Goal: Book appointment/travel/reservation

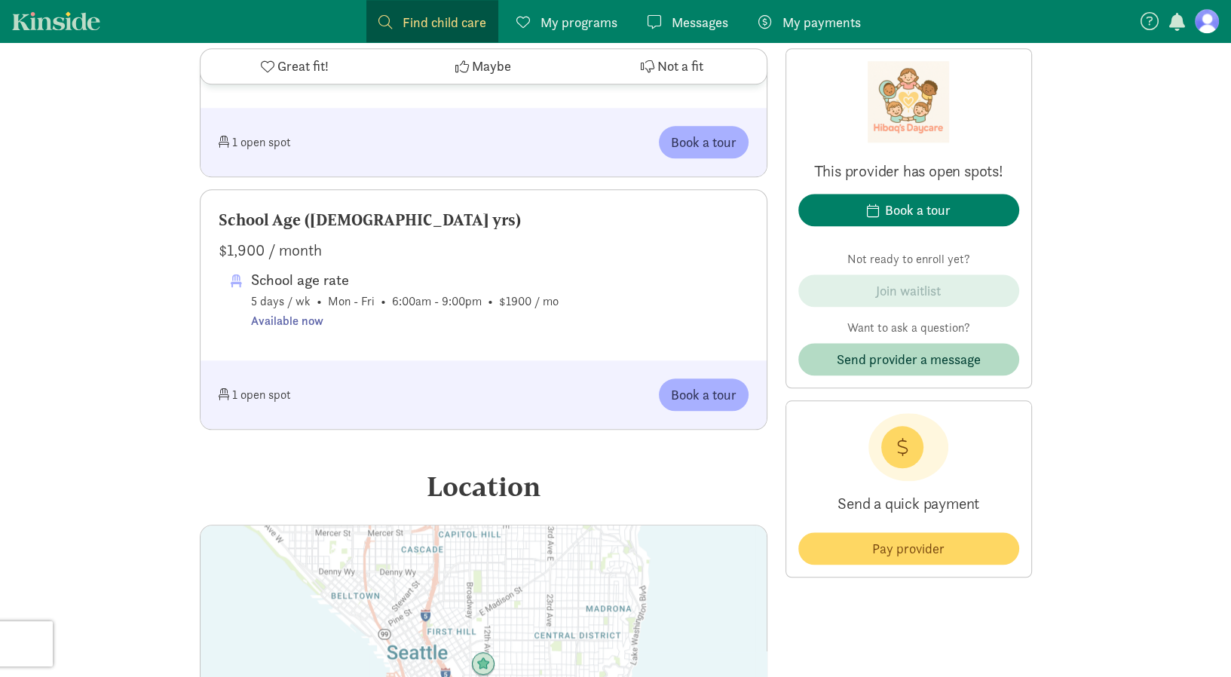
scroll to position [1583, 0]
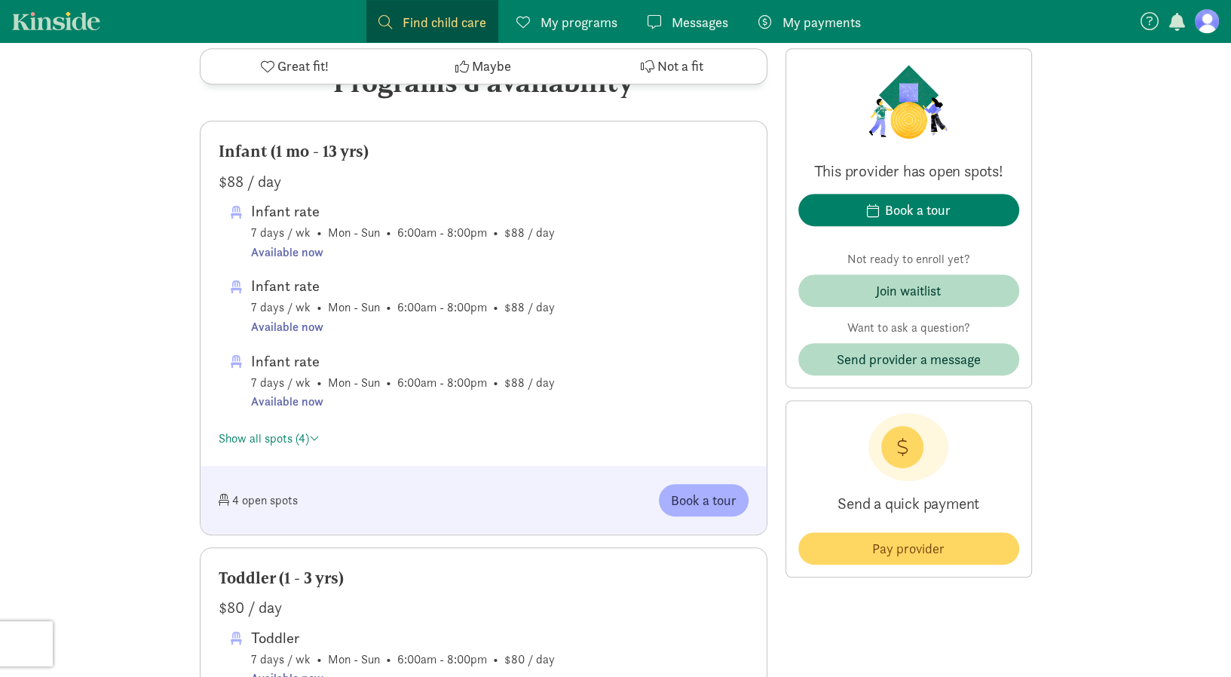
scroll to position [905, 0]
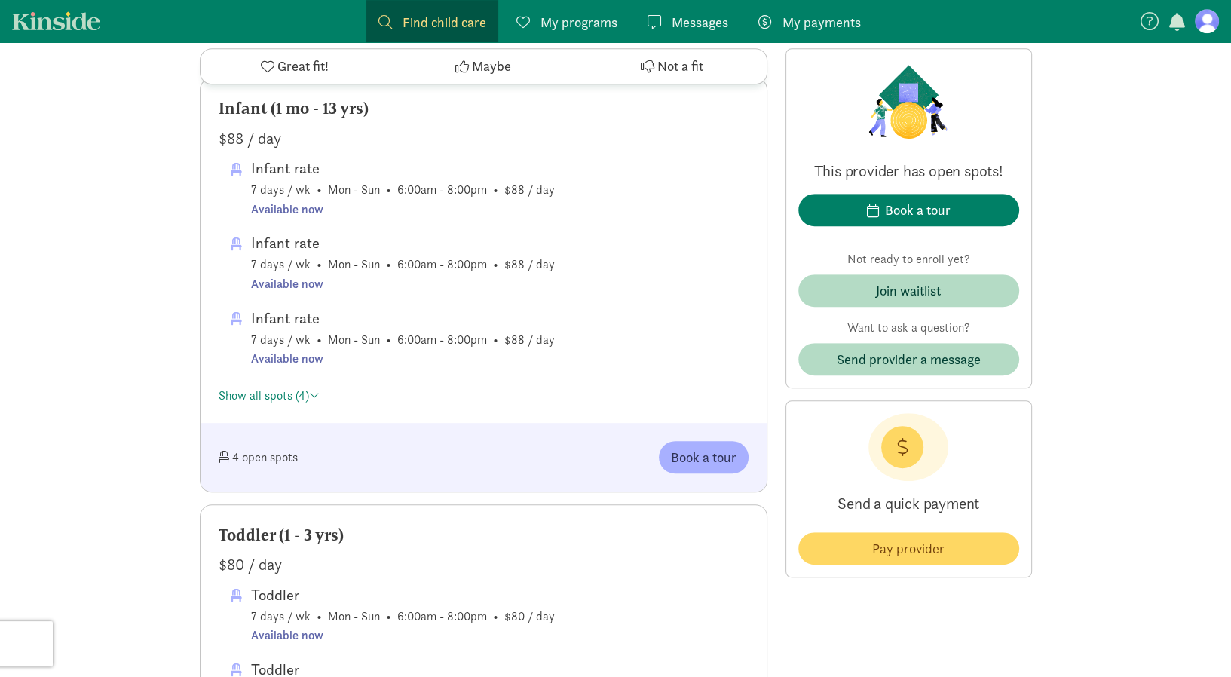
click at [283, 405] on div "Infant (1 mo - 13 yrs) $88 / day Infant rate 7 days / wk • Mon - Sun • 6:00am -…" at bounding box center [484, 250] width 566 height 345
click at [286, 397] on link "Show all spots (4)" at bounding box center [269, 396] width 101 height 16
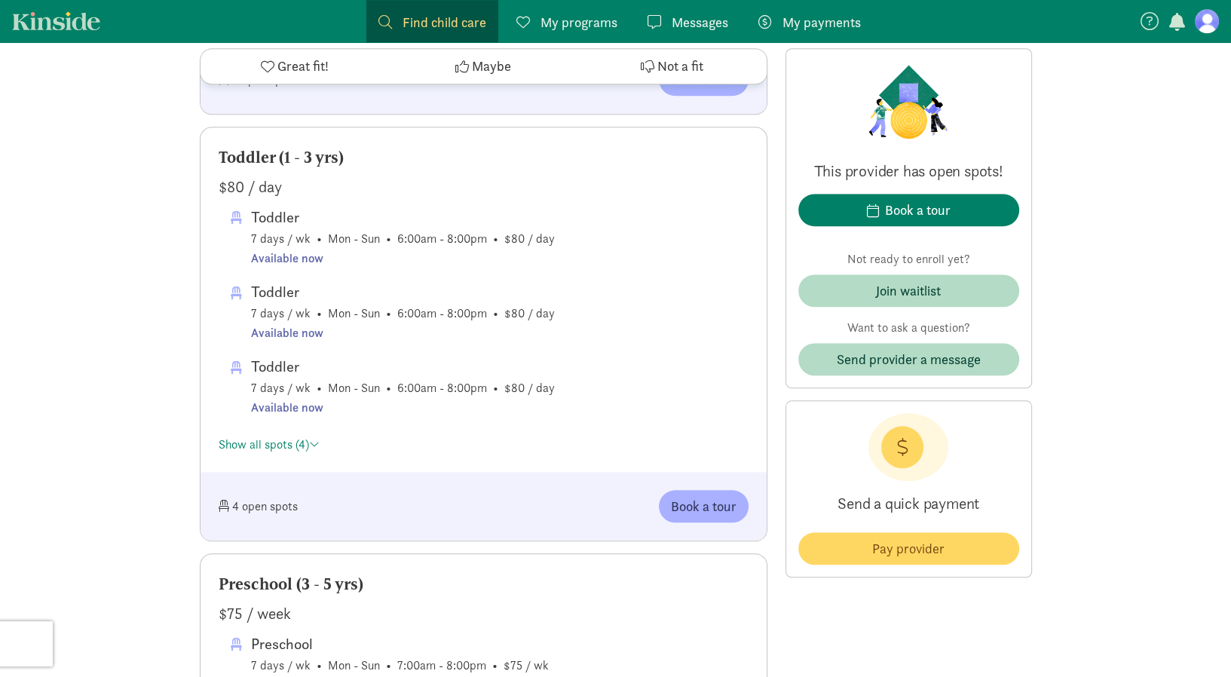
scroll to position [1357, 0]
click at [905, 208] on div "Book a tour" at bounding box center [918, 210] width 66 height 20
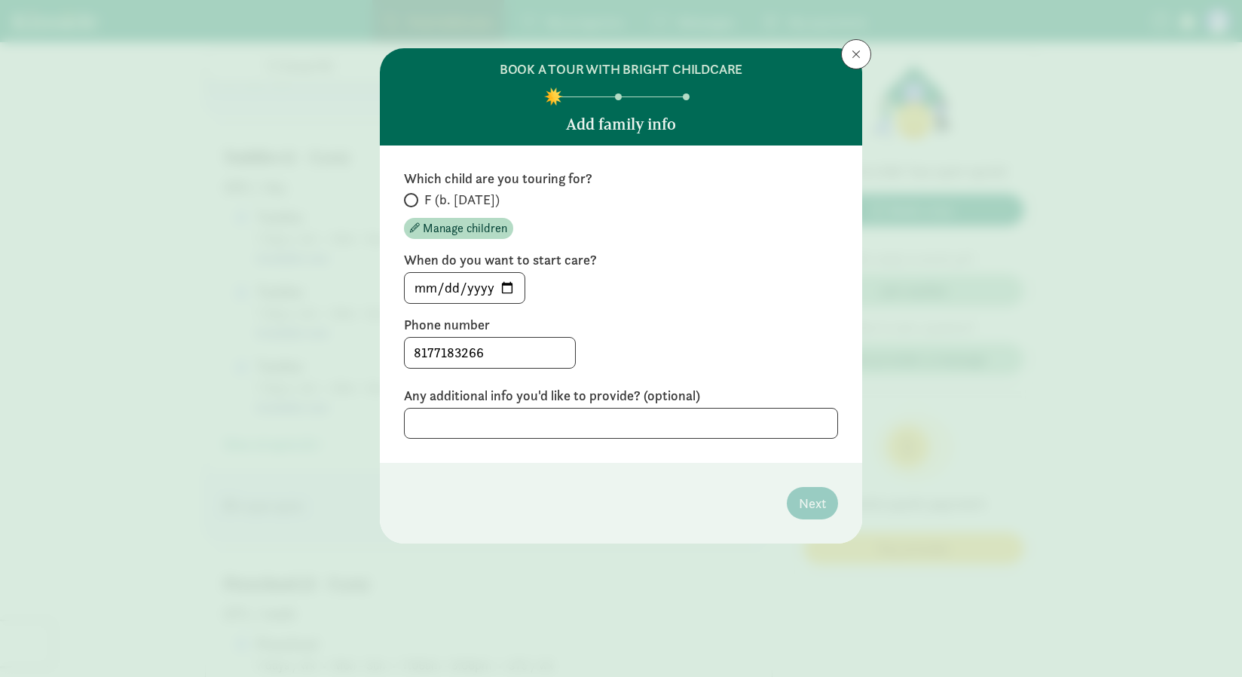
click at [418, 198] on span at bounding box center [411, 200] width 14 height 14
click at [414, 198] on input "F (b. October 2024)" at bounding box center [409, 200] width 10 height 10
radio input "true"
click at [493, 283] on input "2025-08-22" at bounding box center [465, 288] width 120 height 30
click at [503, 284] on input "2025-08-22" at bounding box center [465, 288] width 120 height 30
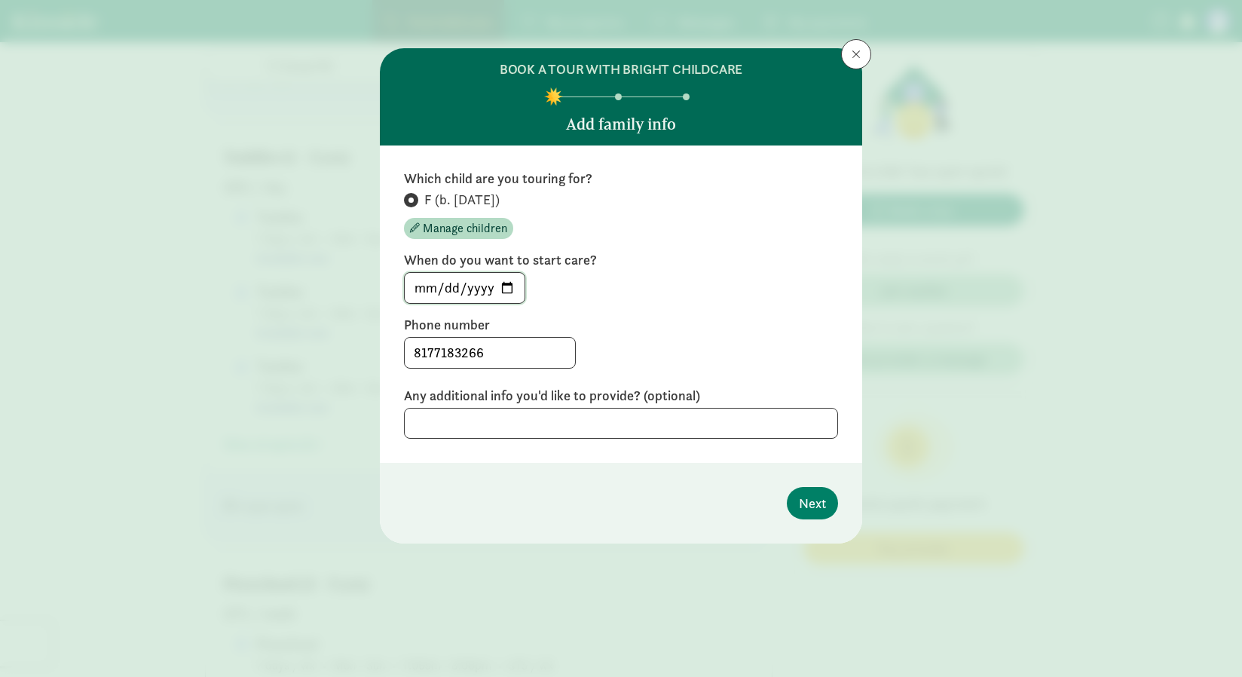
click at [501, 288] on input "2025-08-25" at bounding box center [465, 288] width 120 height 30
type input "2025-09-08"
click at [810, 506] on span "Next" at bounding box center [812, 503] width 27 height 20
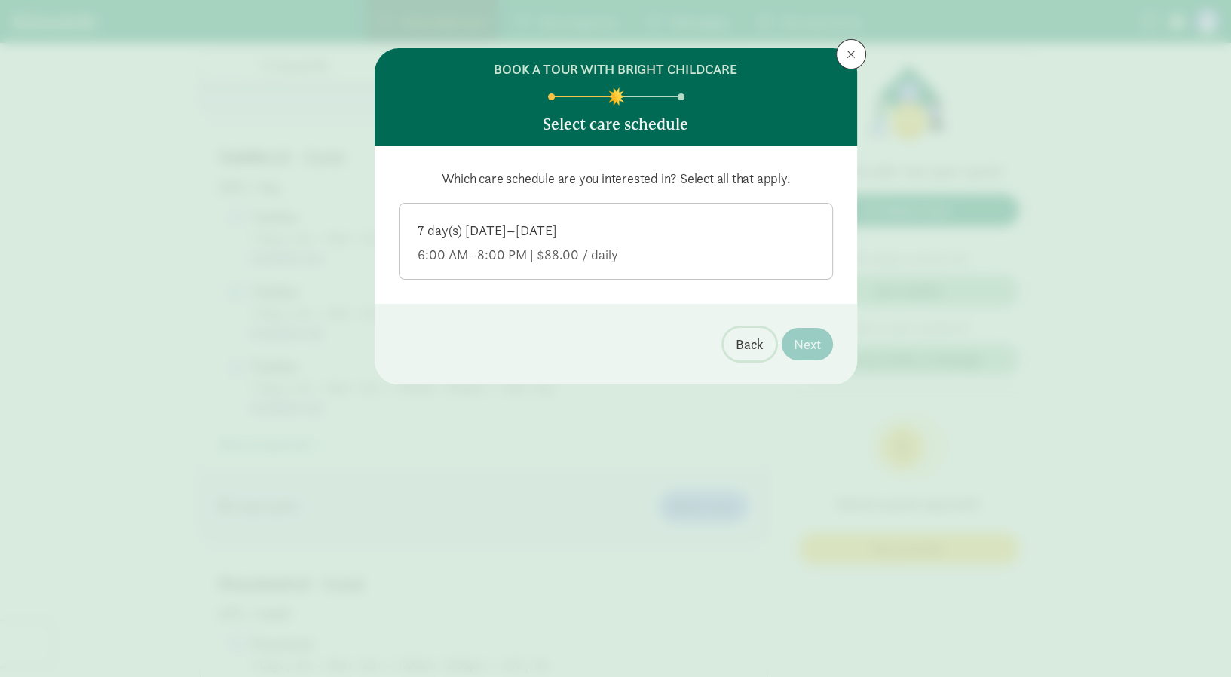
click at [733, 345] on button "Back" at bounding box center [750, 344] width 52 height 32
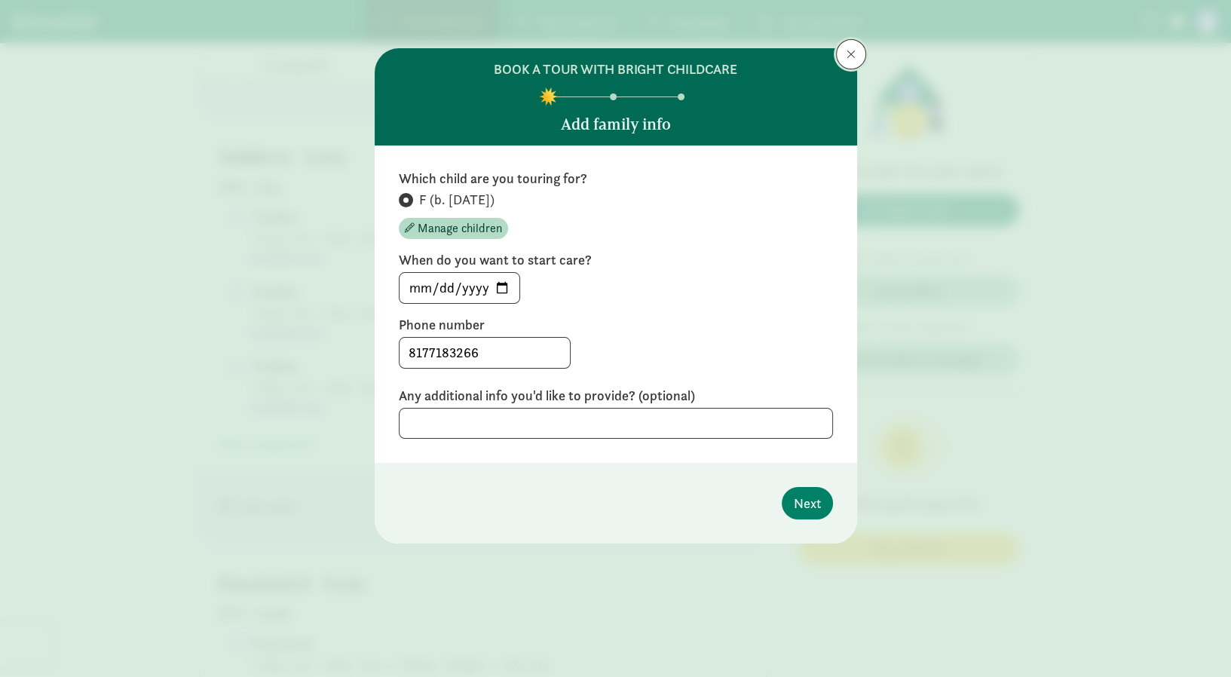
click at [850, 41] on button at bounding box center [851, 54] width 30 height 30
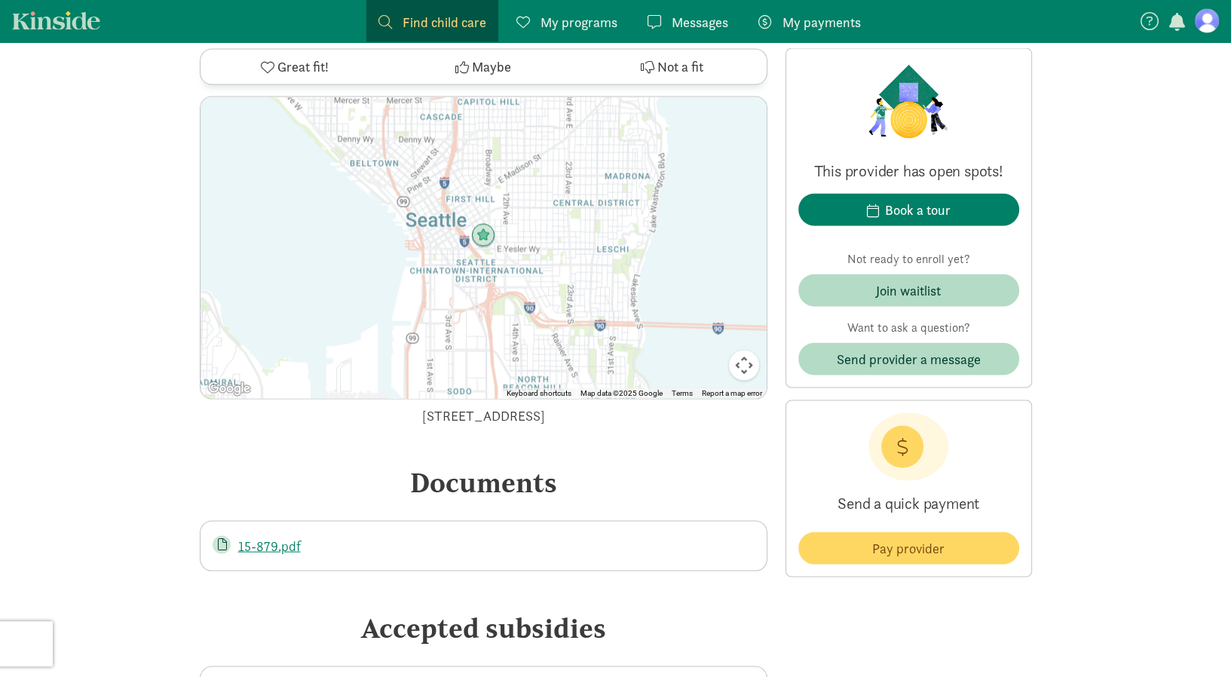
scroll to position [3091, 0]
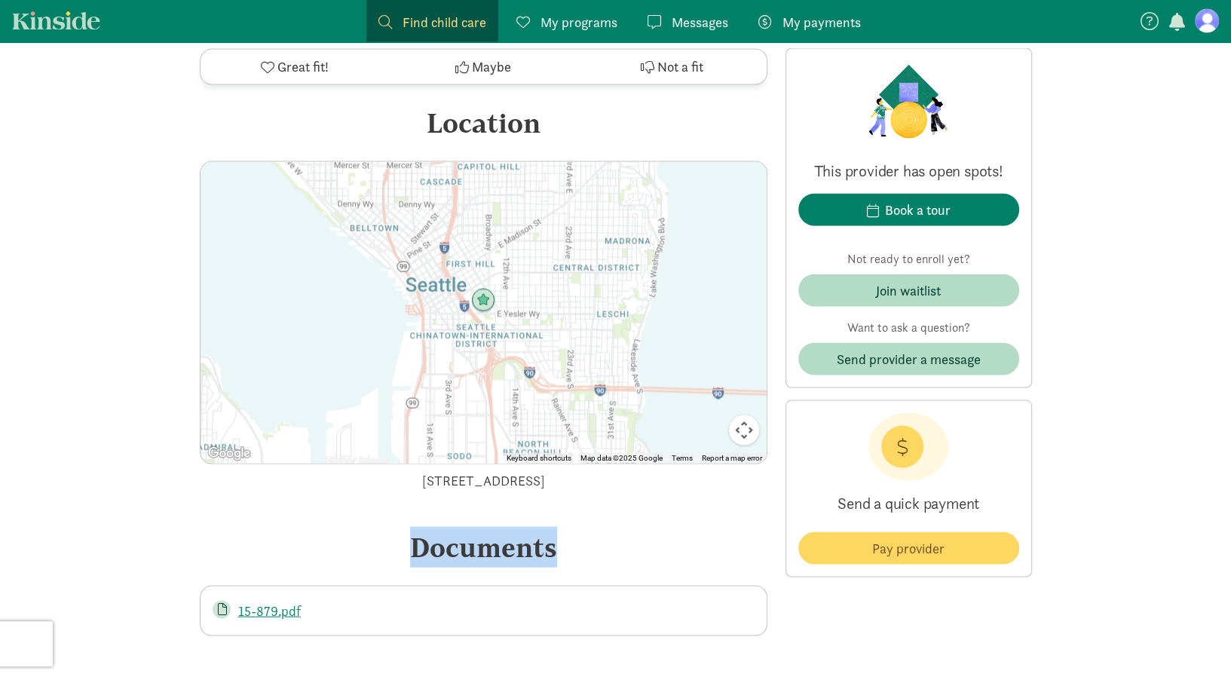
drag, startPoint x: 597, startPoint y: 493, endPoint x: 391, endPoint y: 482, distance: 206.9
click at [391, 482] on div "820 Yesler Way, Seattle, WA 98104" at bounding box center [484, 480] width 568 height 20
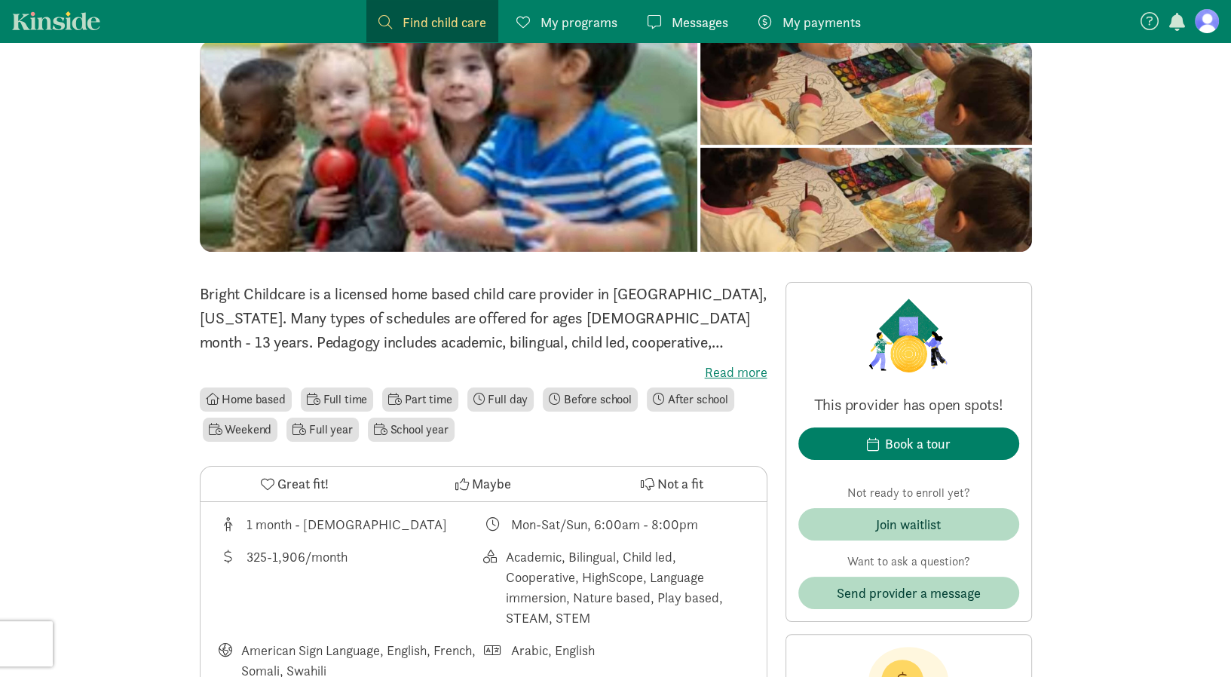
scroll to position [151, 0]
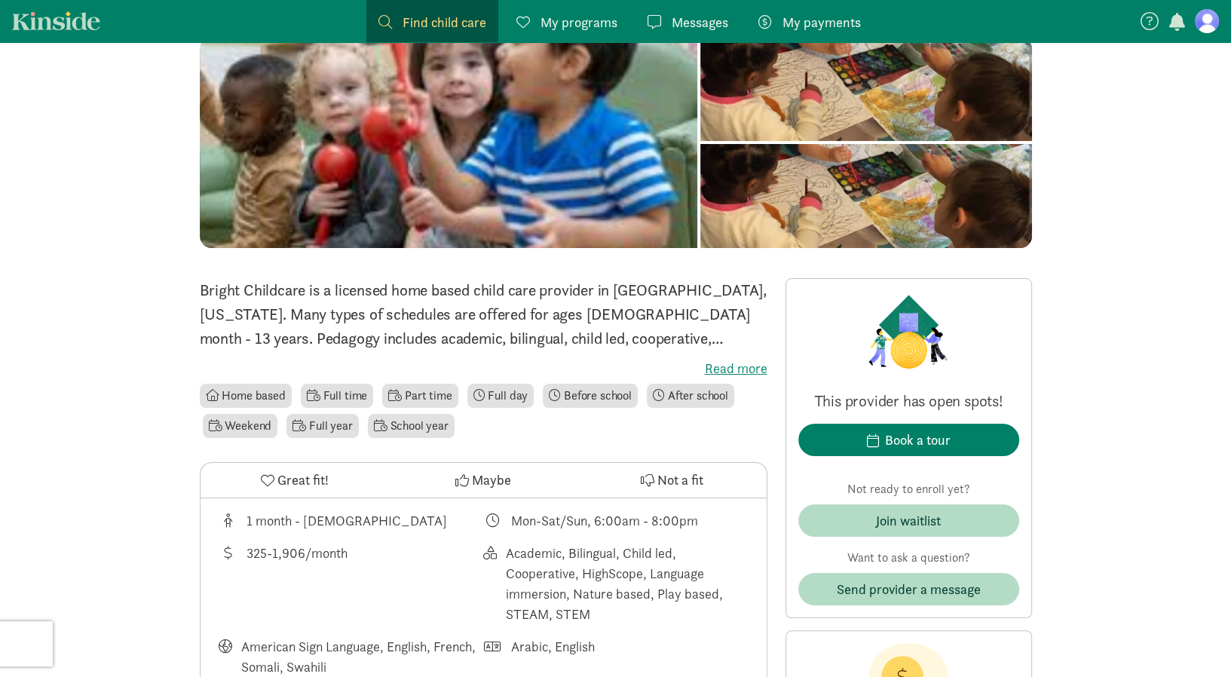
click at [691, 473] on span "Not a fit" at bounding box center [680, 480] width 46 height 20
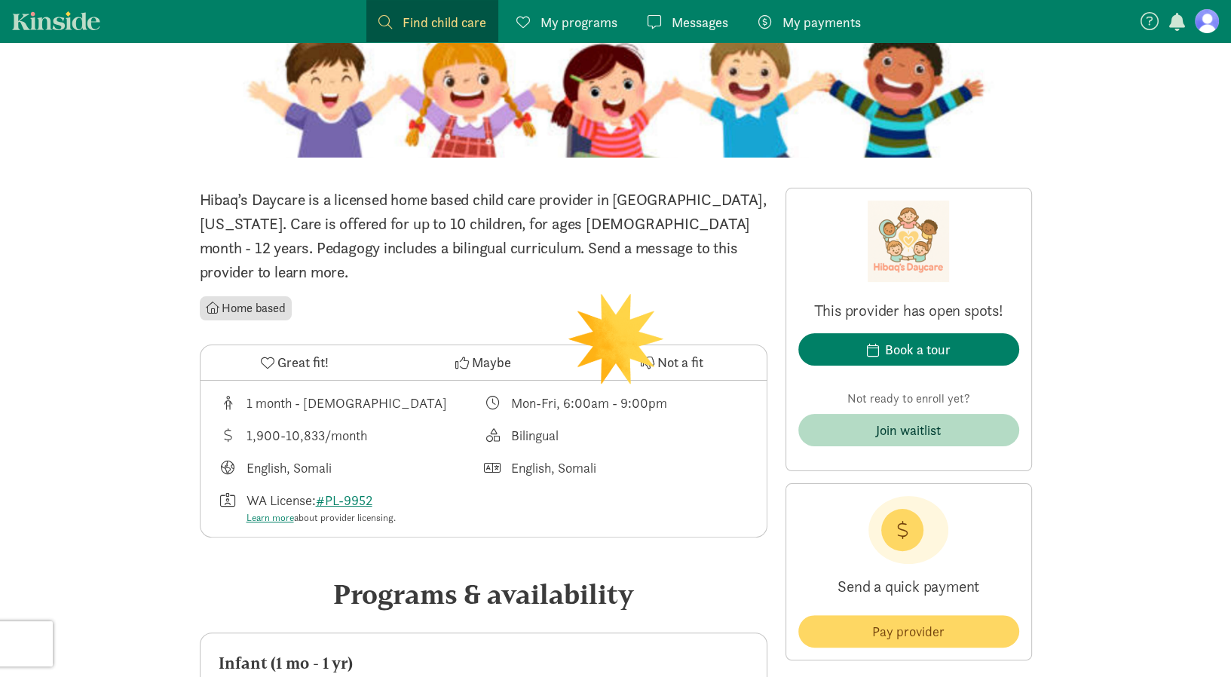
scroll to position [226, 0]
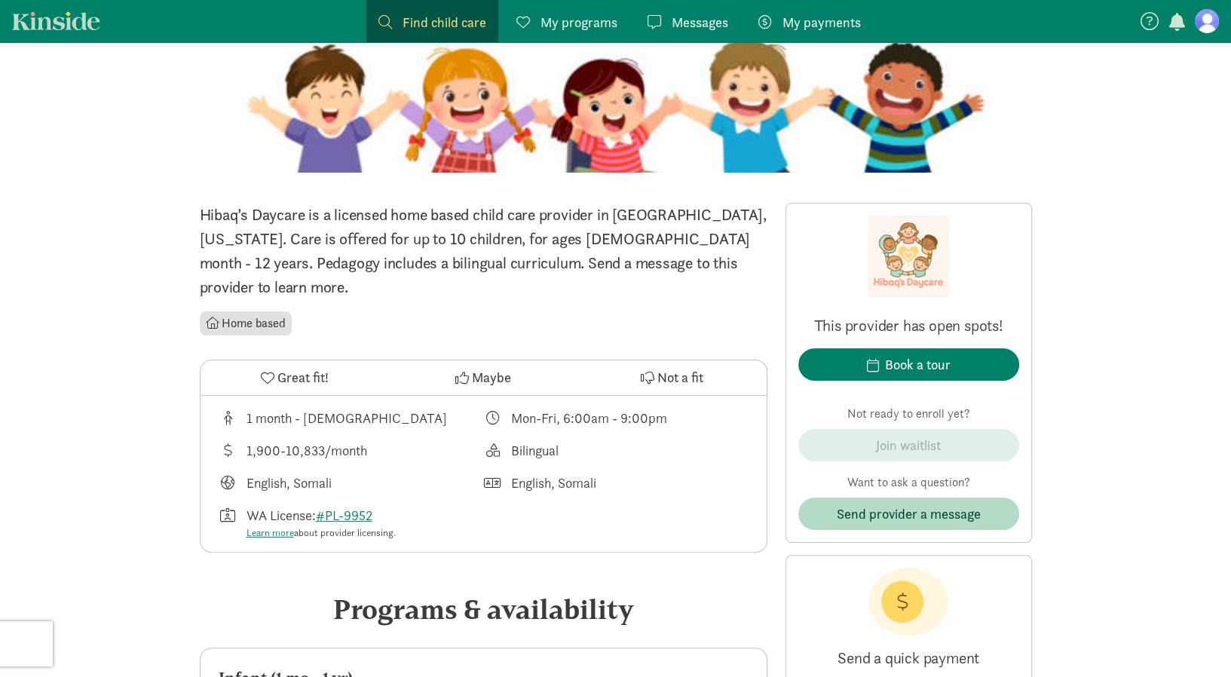
click at [688, 367] on span "Not a fit" at bounding box center [680, 377] width 46 height 20
